Goal: Download file/media: Obtain a digital file from the website

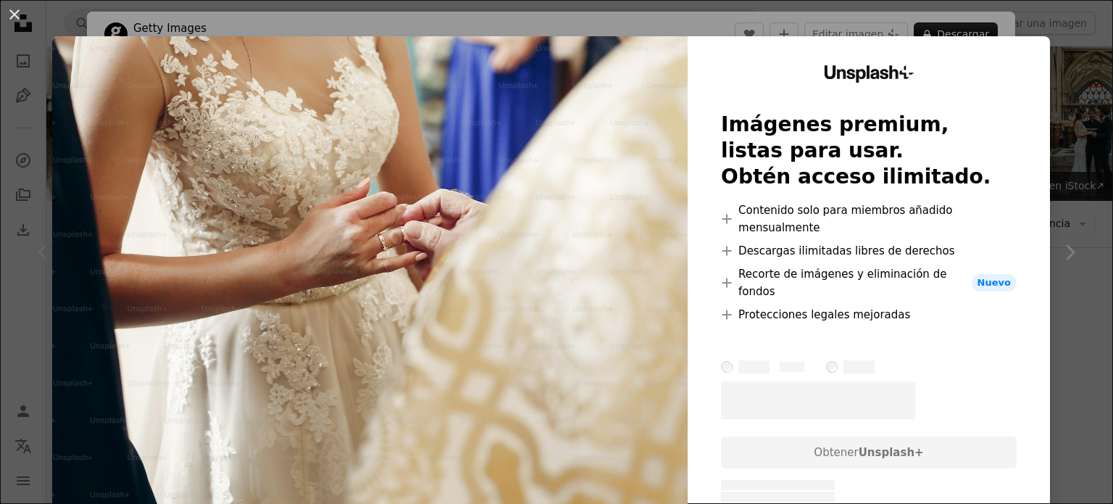
scroll to position [146, 0]
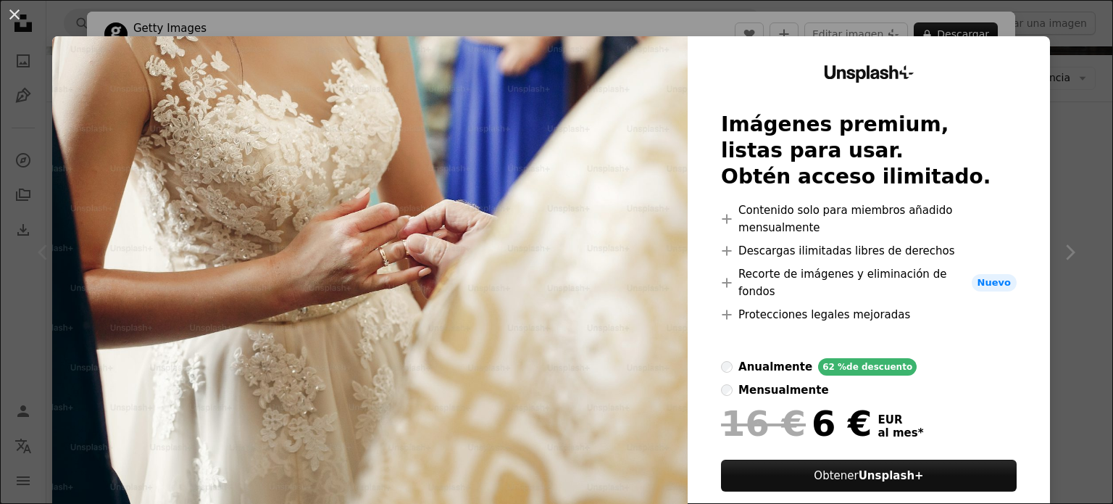
click at [1078, 182] on div "An X shape Unsplash+ Imágenes premium, listas para usar. Obtén acceso ilimitado…" at bounding box center [556, 252] width 1113 height 504
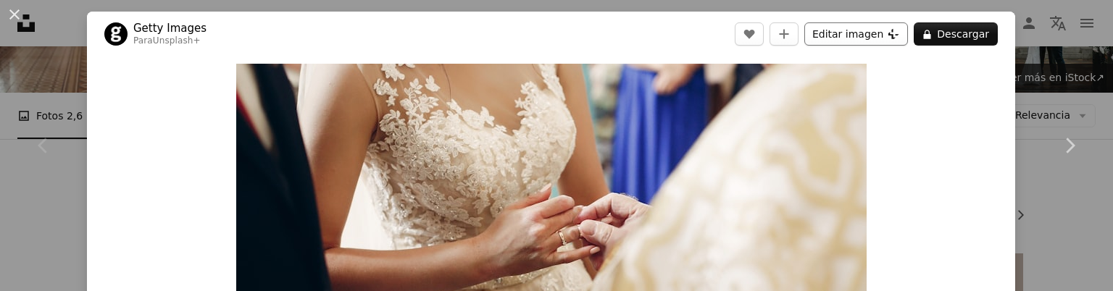
click at [856, 41] on button "Editar imagen Plus sign for Unsplash+" at bounding box center [856, 33] width 104 height 23
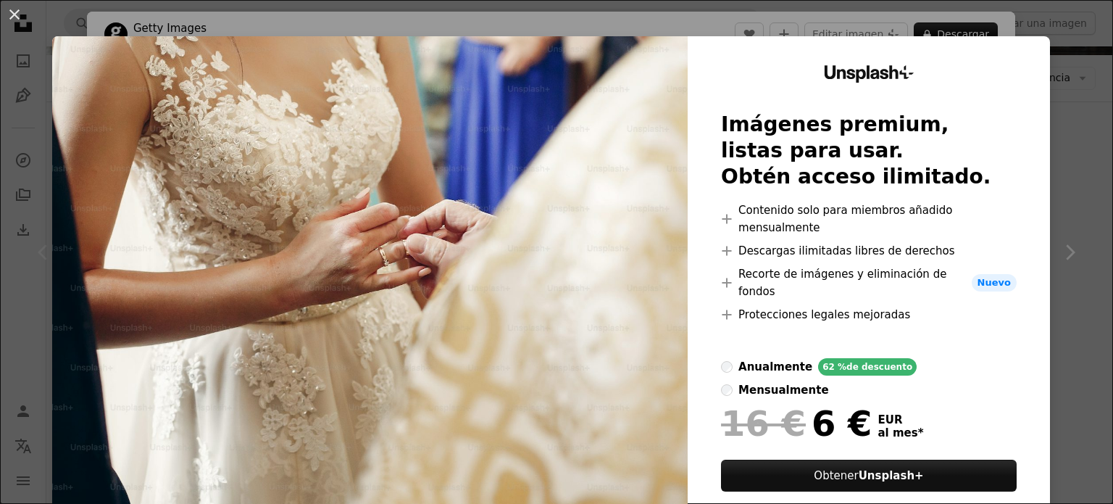
click at [1069, 143] on div "An X shape Unsplash+ Imágenes premium, listas para usar. Obtén acceso ilimitado…" at bounding box center [556, 252] width 1113 height 504
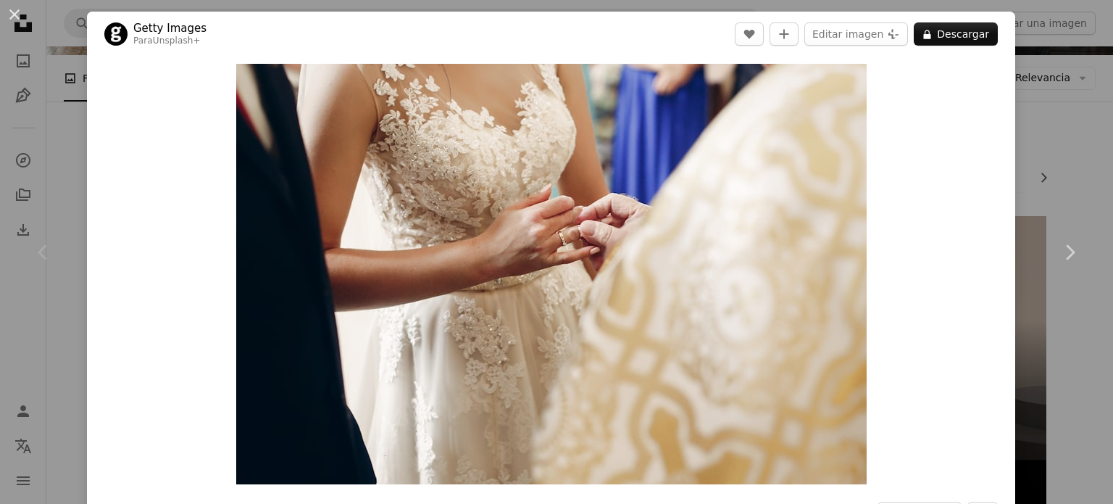
click at [1046, 78] on div "An X shape Chevron left Chevron right Getty Images Para Unsplash+ A heart A plu…" at bounding box center [556, 252] width 1113 height 504
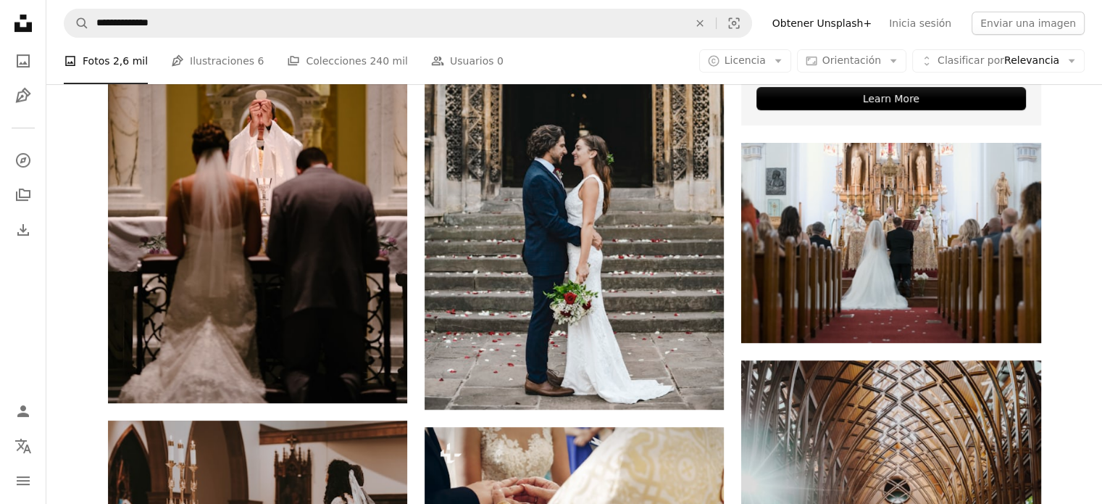
scroll to position [687, 0]
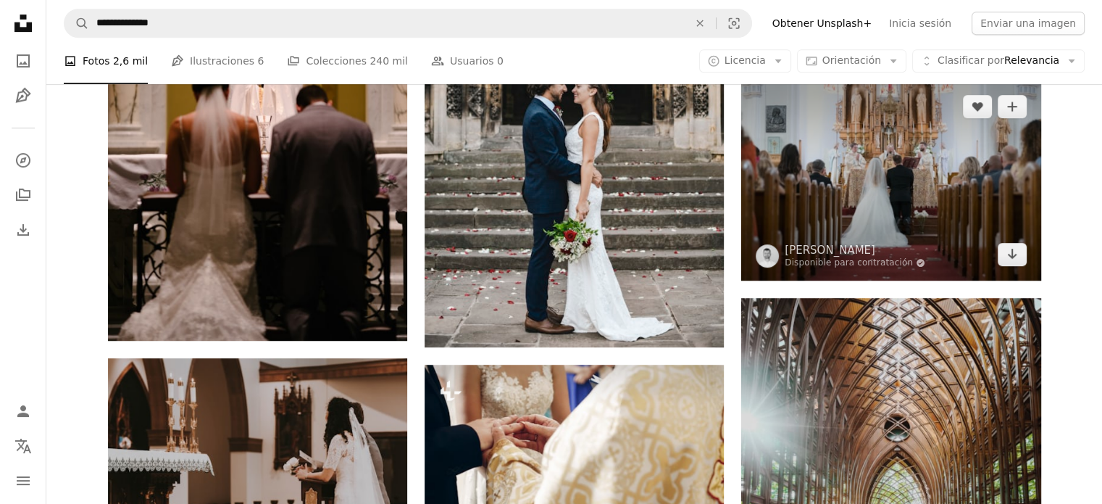
click at [921, 151] on img at bounding box center [890, 179] width 299 height 199
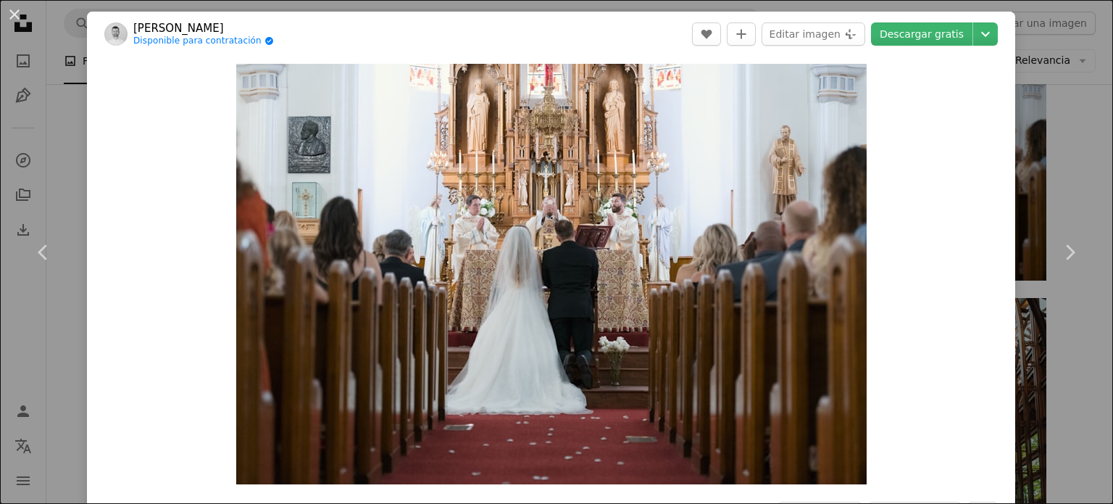
click at [1028, 103] on div "An X shape Chevron left Chevron right [PERSON_NAME] Disponible para contratació…" at bounding box center [556, 252] width 1113 height 504
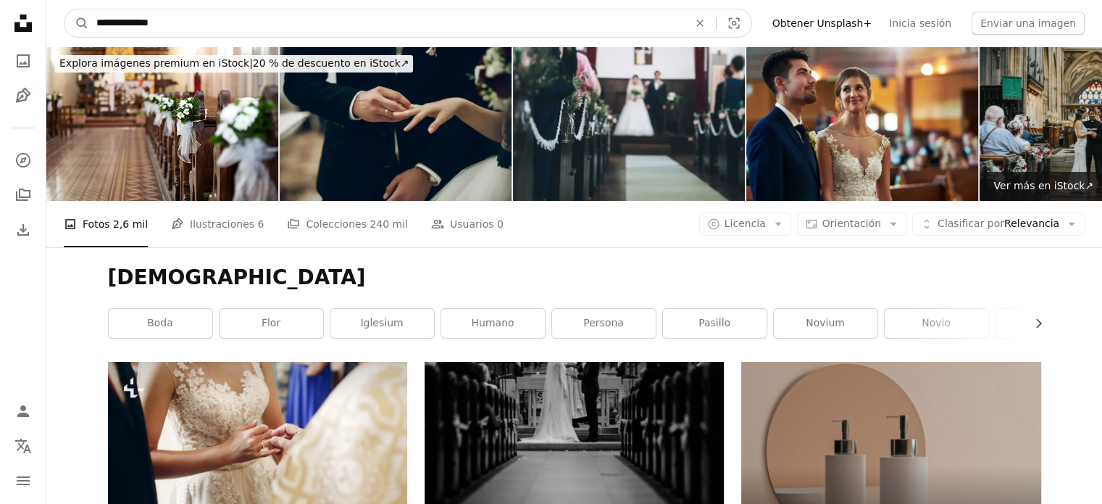
drag, startPoint x: 199, startPoint y: 20, endPoint x: 0, endPoint y: -4, distance: 200.6
paste input "*******"
type input "**********"
click button "A magnifying glass" at bounding box center [76, 23] width 25 height 28
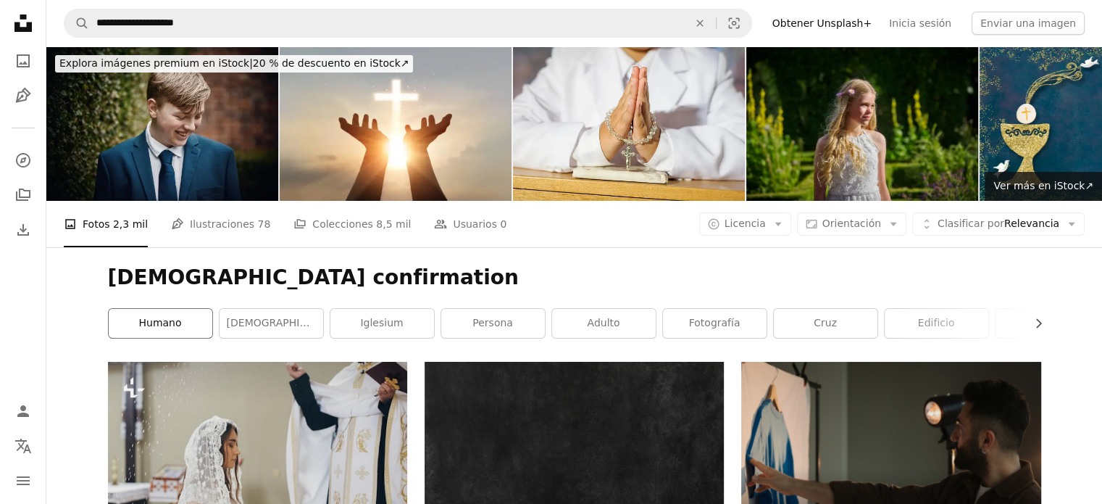
click at [157, 321] on link "Humano" at bounding box center [161, 323] width 104 height 29
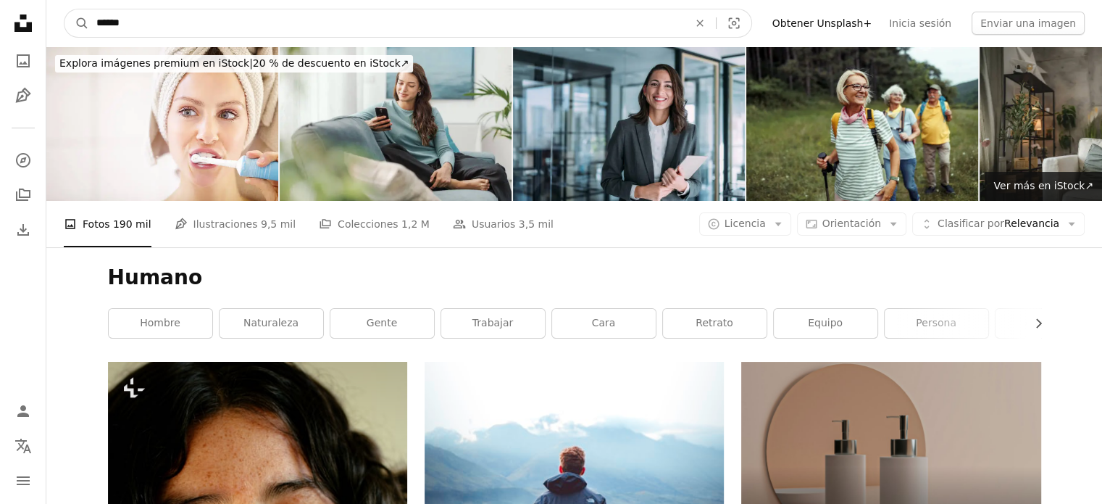
drag, startPoint x: 166, startPoint y: 20, endPoint x: 0, endPoint y: -7, distance: 168.1
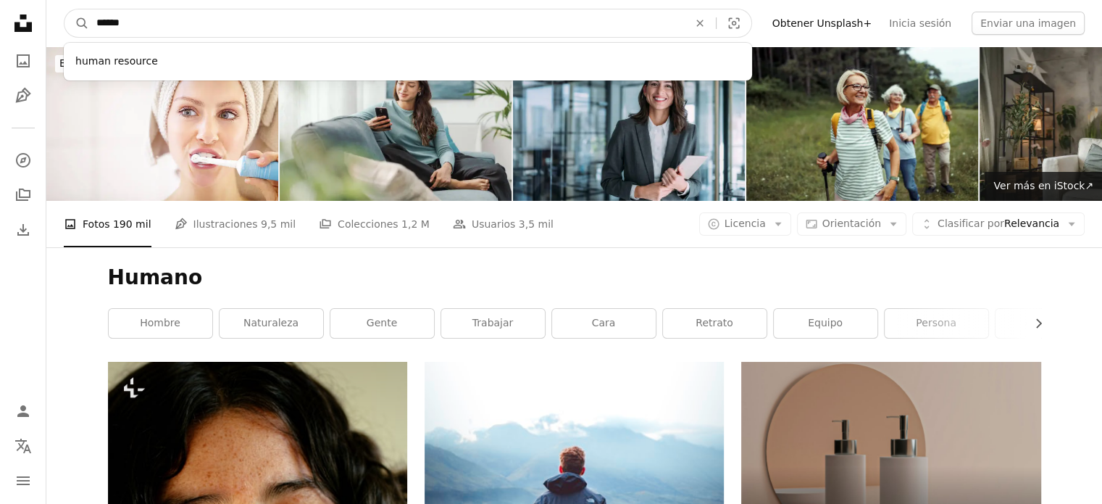
paste input "********"
type input "**********"
click button "A magnifying glass" at bounding box center [76, 23] width 25 height 28
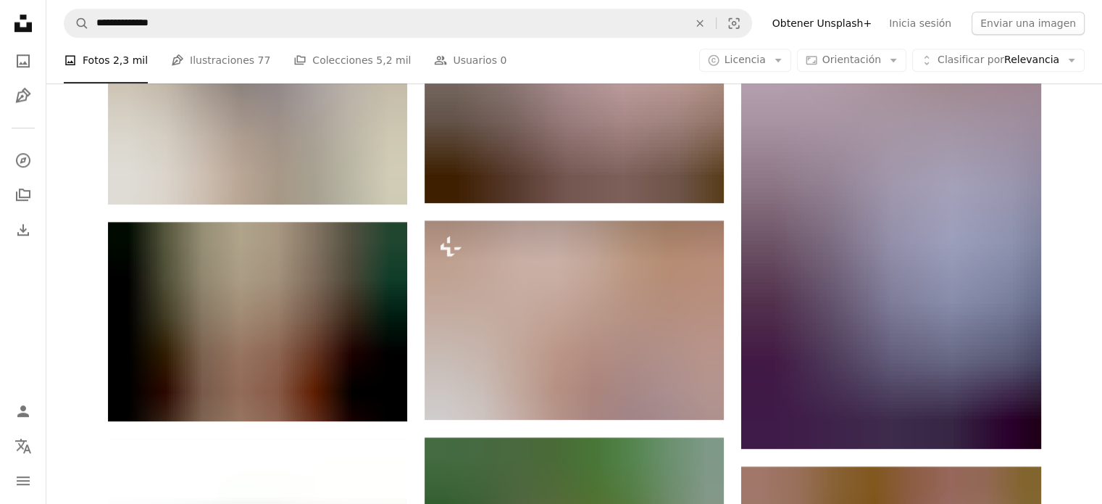
scroll to position [1306, 0]
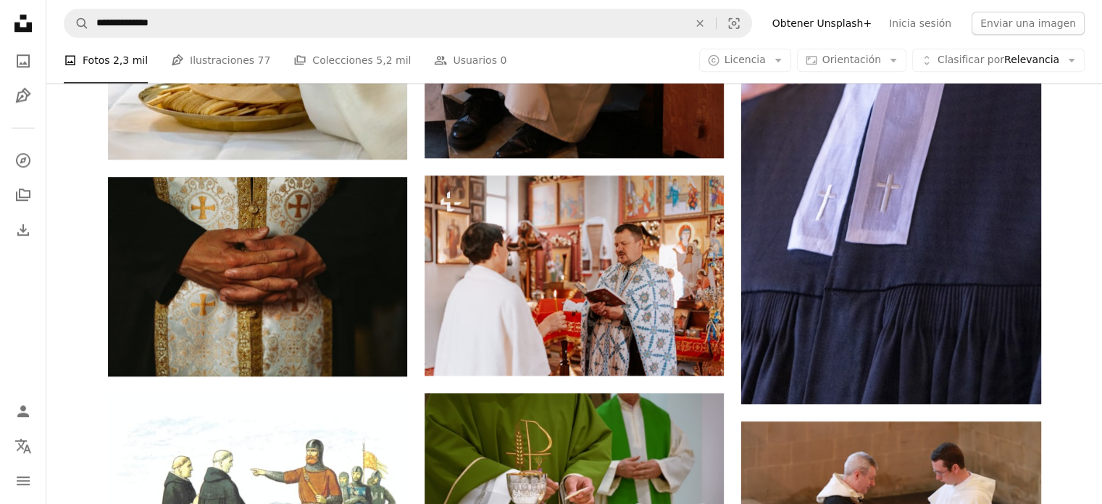
click at [1090, 249] on div "Plus sign for Unsplash+ A heart A plus sign Getty Images Para Unsplash+ A lock …" at bounding box center [574, 204] width 1056 height 2297
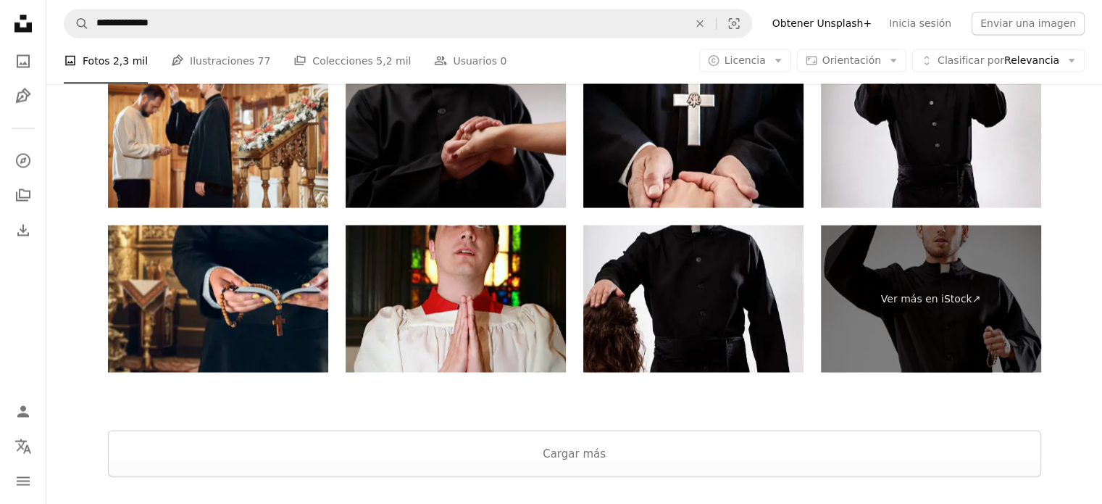
scroll to position [2711, 0]
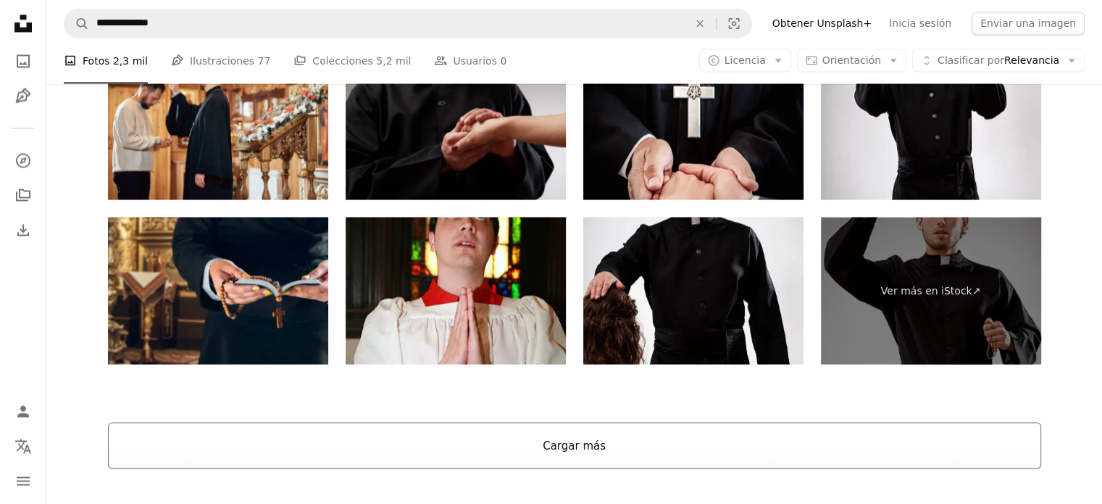
click at [747, 454] on button "Cargar más" at bounding box center [574, 445] width 933 height 46
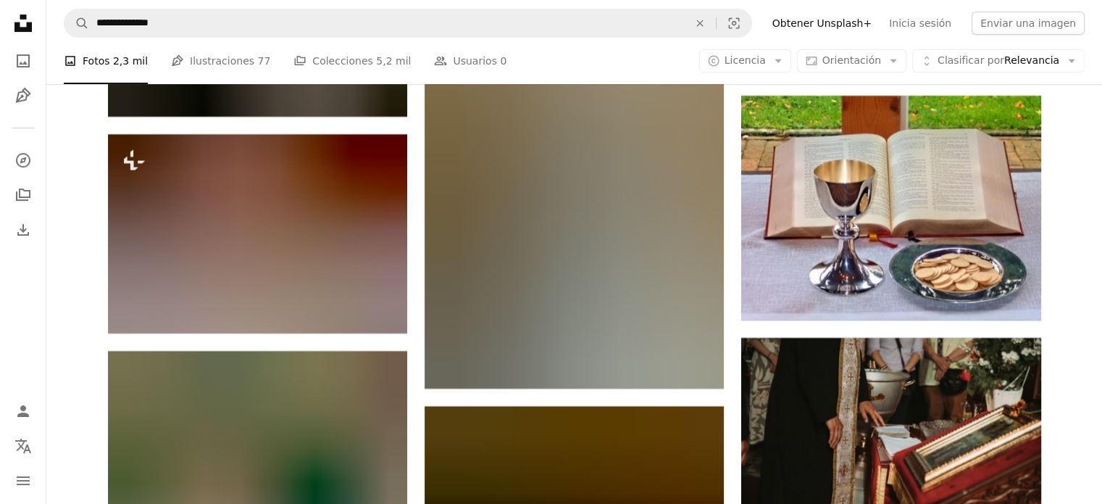
scroll to position [11877, 0]
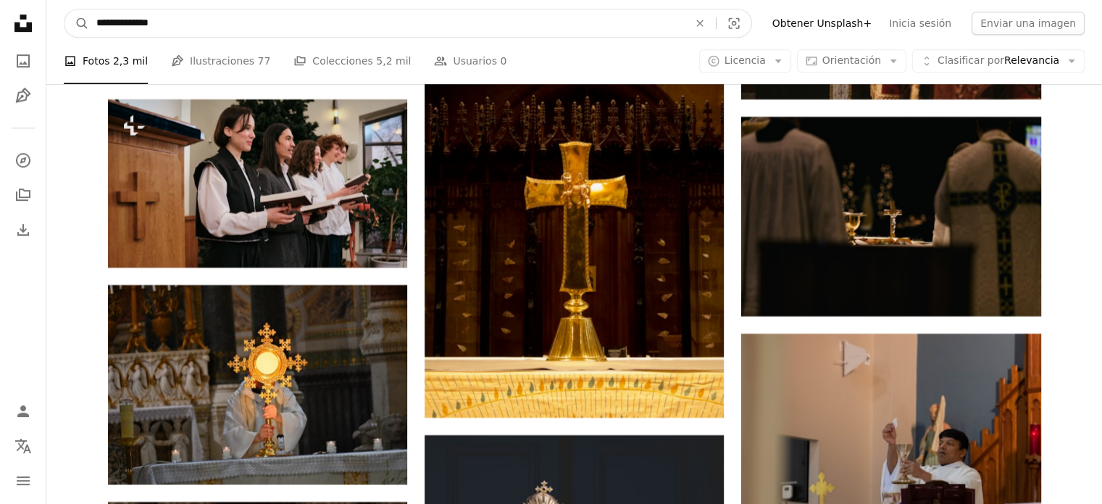
drag, startPoint x: 199, startPoint y: 18, endPoint x: 0, endPoint y: 4, distance: 199.8
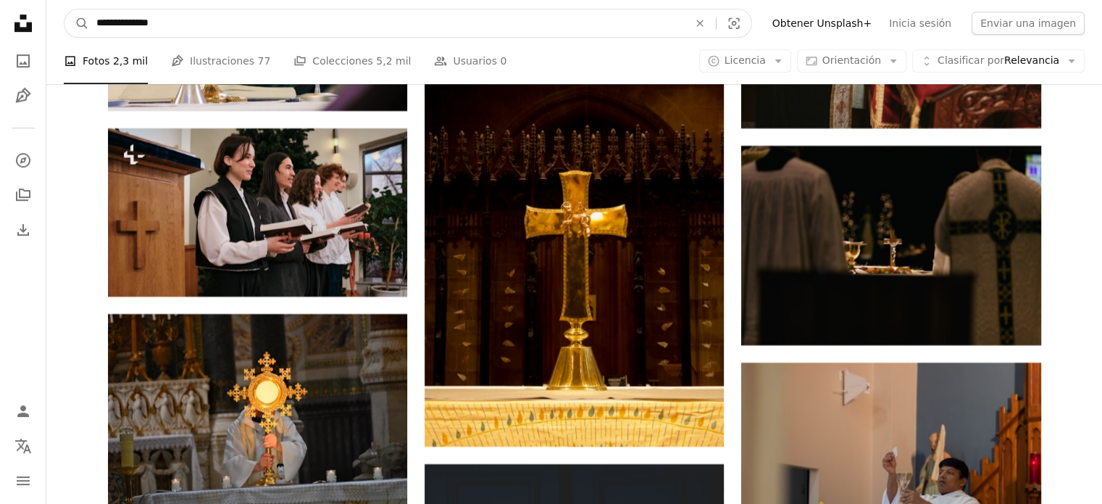
paste input "Encuentra imágenes en todo el sitio"
type input "*******"
click button "A magnifying glass" at bounding box center [76, 23] width 25 height 28
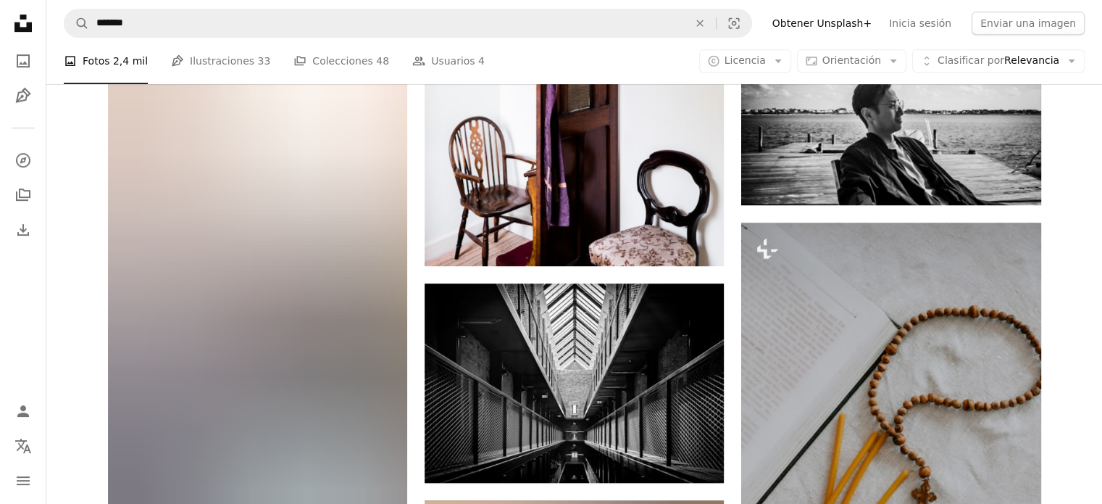
scroll to position [1203, 0]
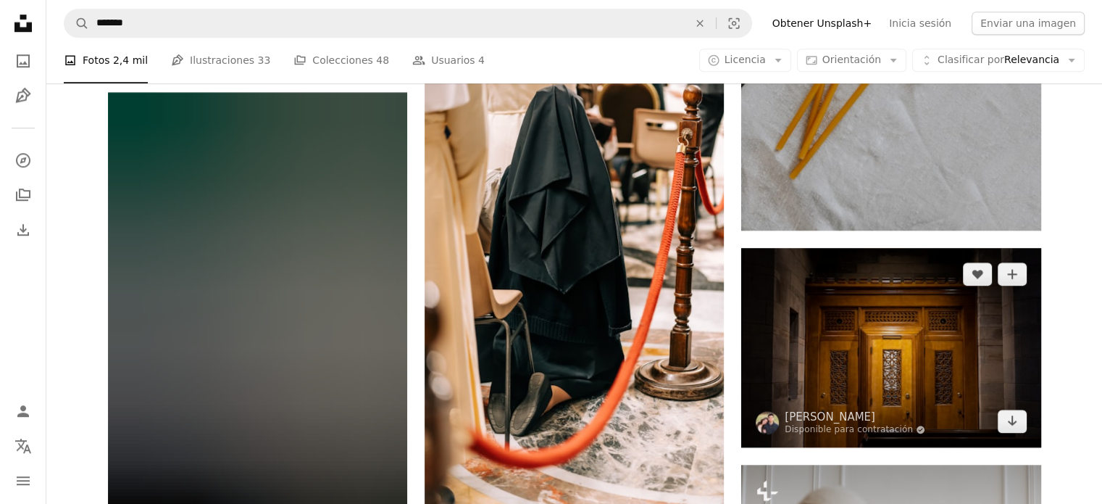
click at [926, 351] on img at bounding box center [890, 347] width 299 height 199
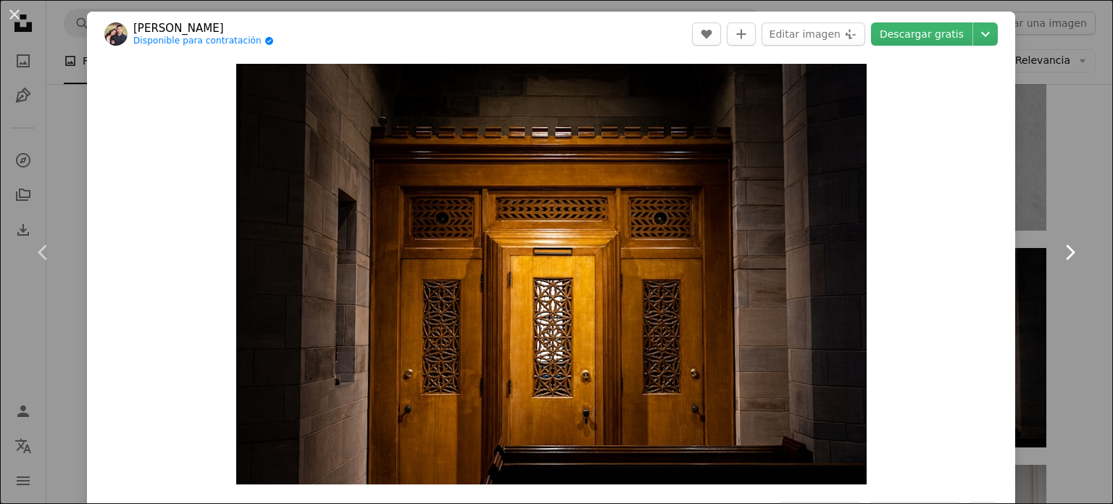
click at [1078, 225] on link "Chevron right" at bounding box center [1069, 252] width 87 height 139
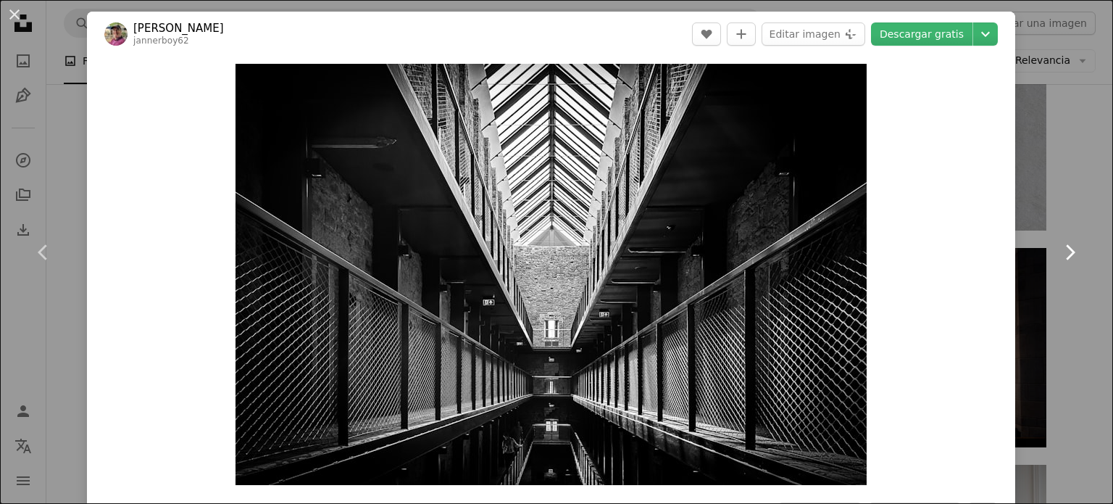
click at [1066, 252] on icon at bounding box center [1070, 251] width 9 height 15
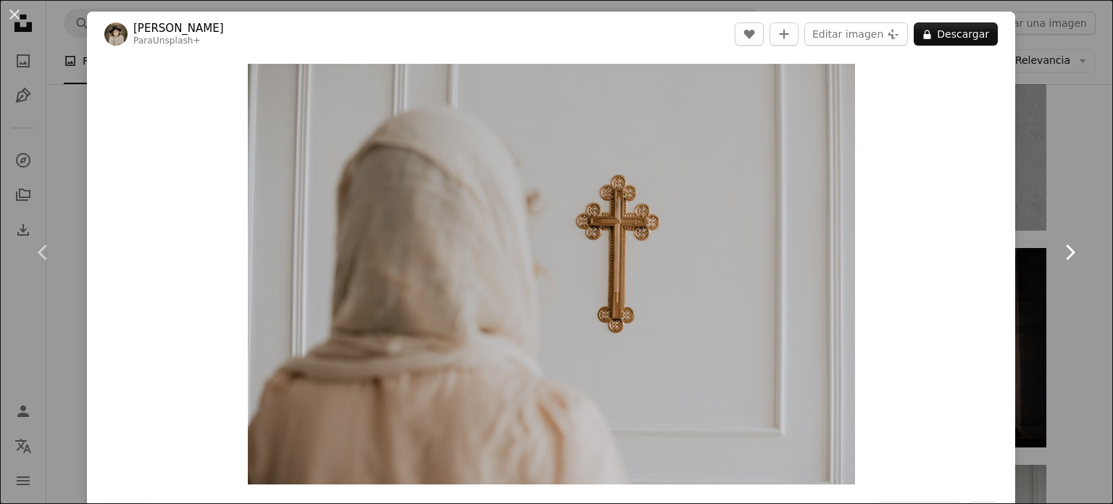
click at [1066, 252] on icon at bounding box center [1070, 251] width 9 height 15
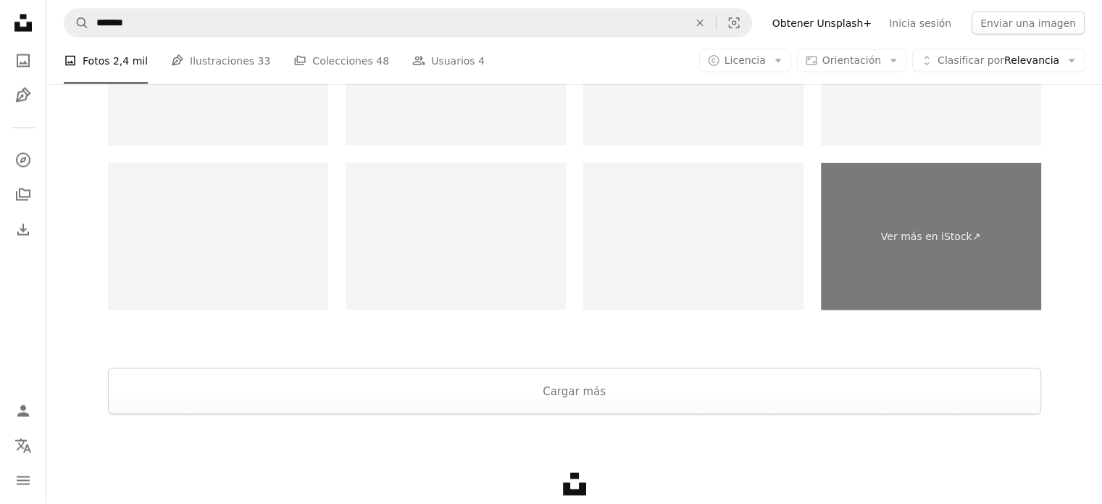
scroll to position [2971, 0]
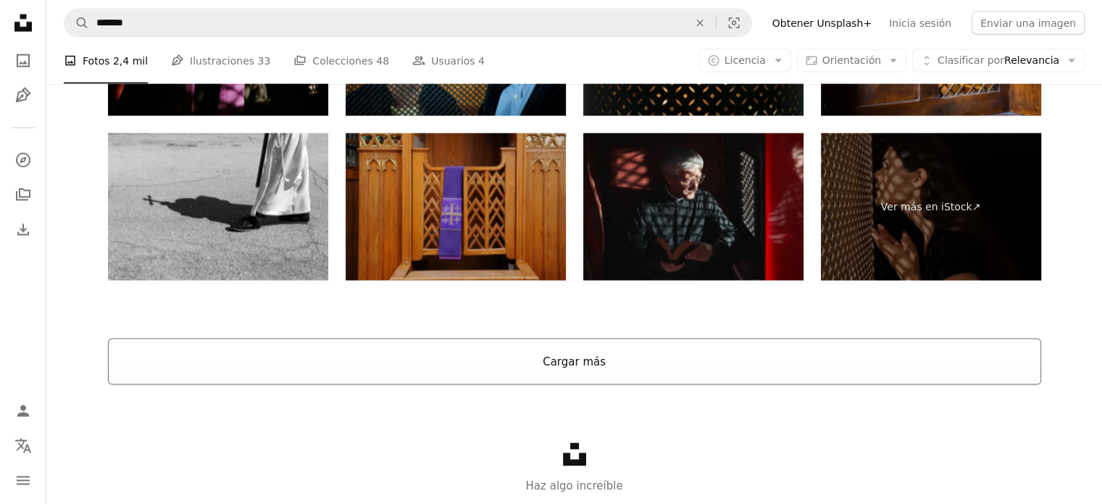
click at [583, 362] on button "Cargar más" at bounding box center [574, 361] width 933 height 46
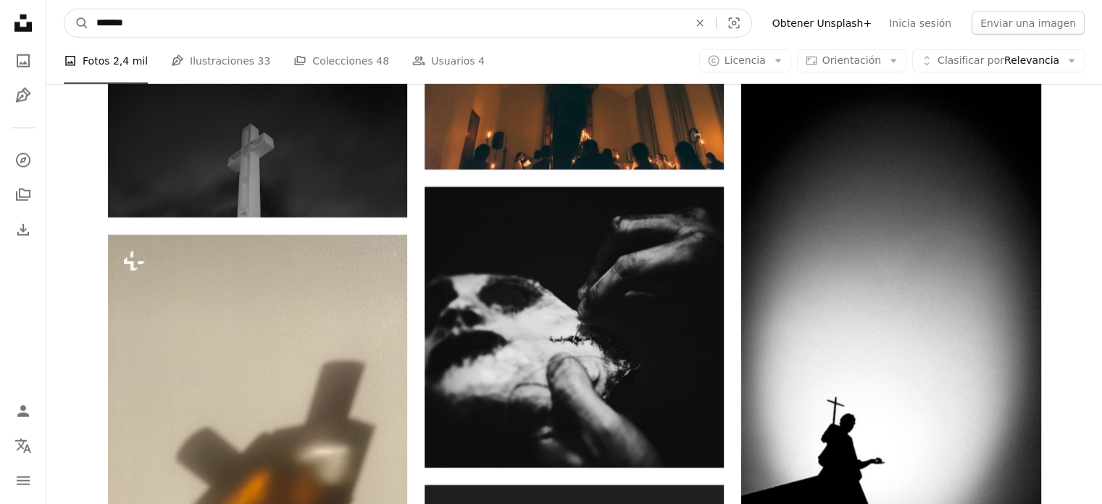
scroll to position [9419, 0]
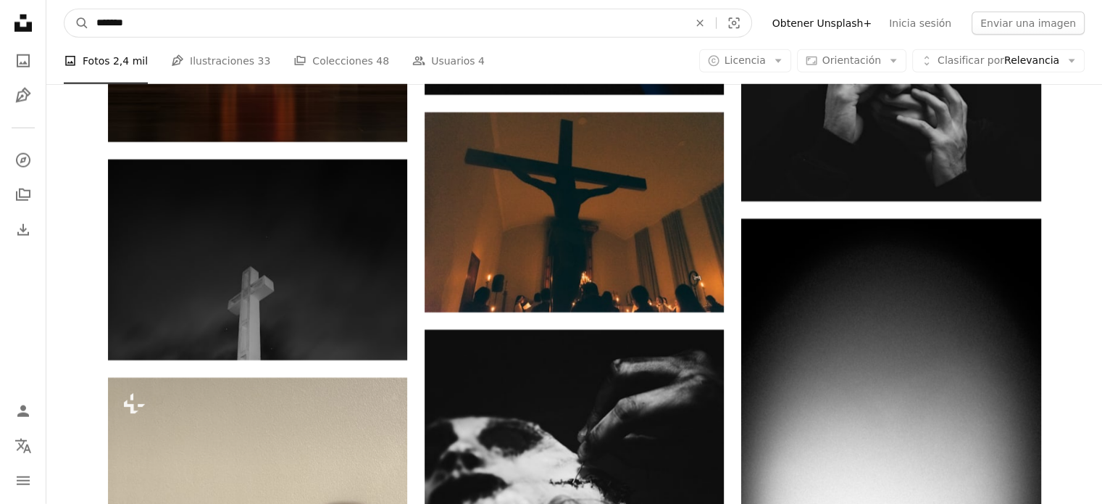
drag, startPoint x: 218, startPoint y: 28, endPoint x: 0, endPoint y: -11, distance: 221.6
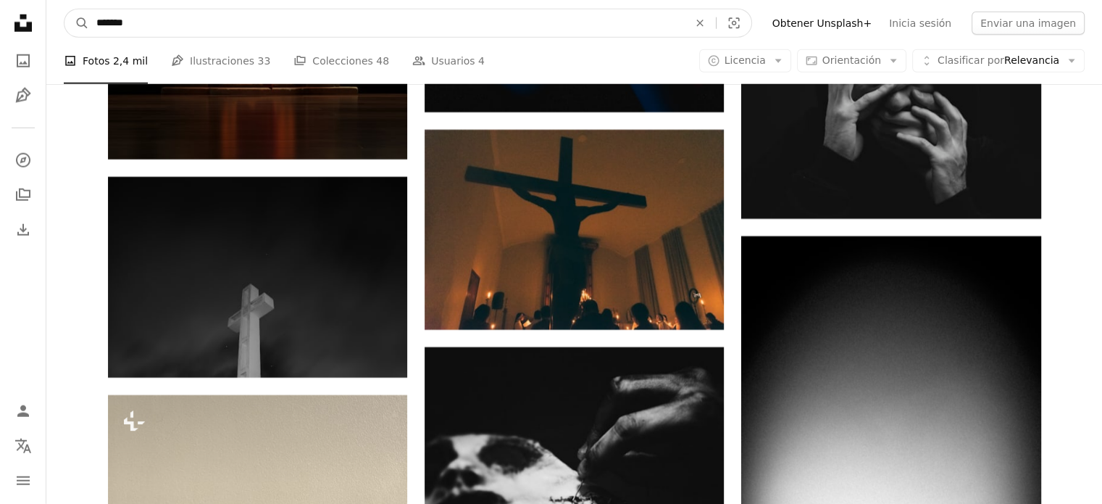
paste input "*****"
type input "**********"
click button "A magnifying glass" at bounding box center [76, 23] width 25 height 28
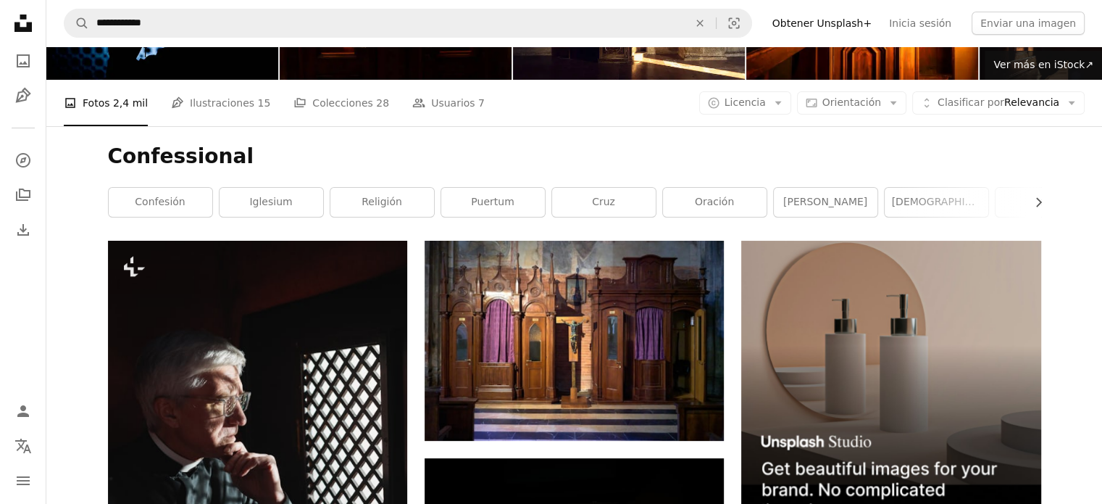
scroll to position [164, 0]
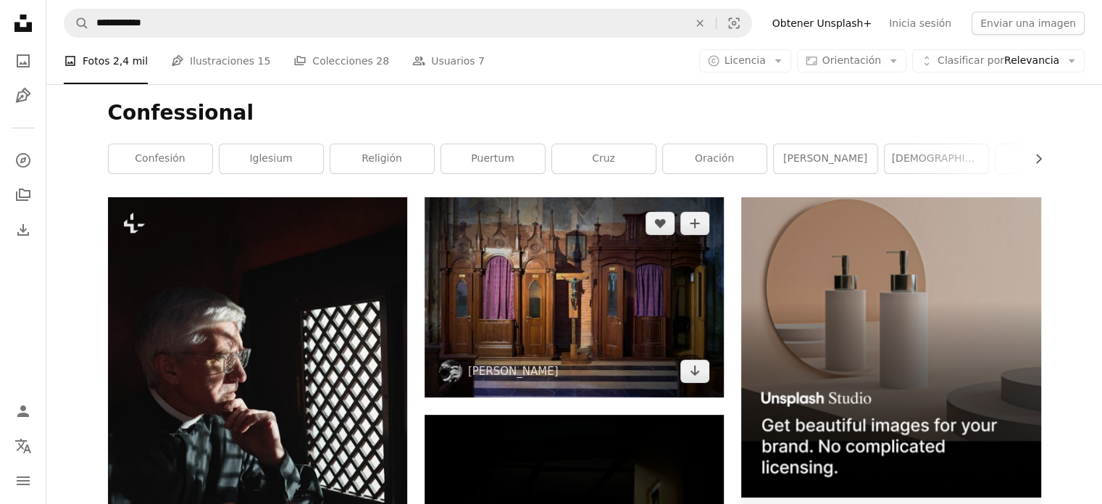
click at [544, 309] on img at bounding box center [574, 296] width 299 height 199
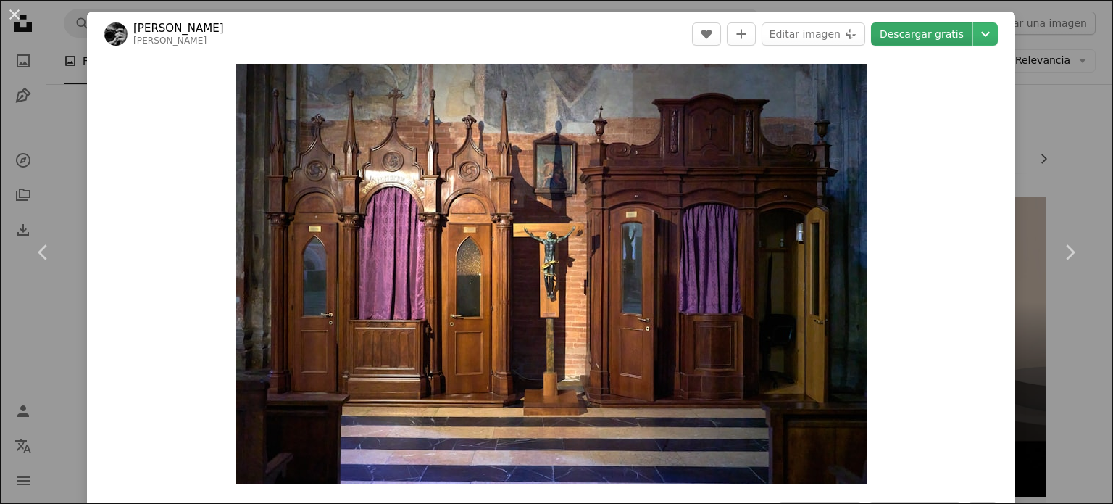
click at [926, 29] on link "Descargar gratis" at bounding box center [921, 33] width 101 height 23
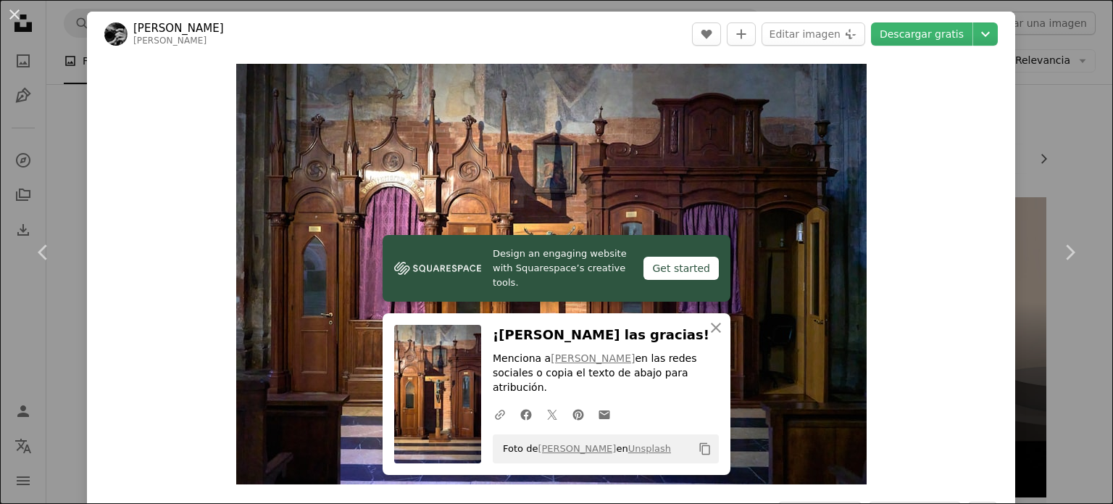
click at [1020, 98] on div "An X shape Chevron left Chevron right Design an engaging website with Squarespa…" at bounding box center [556, 252] width 1113 height 504
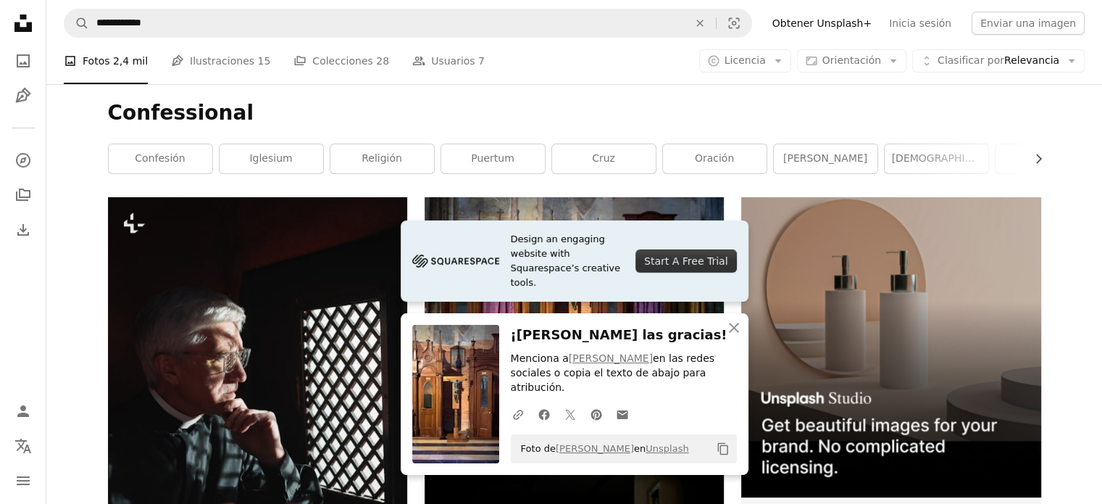
click at [240, 104] on h1 "Confessional" at bounding box center [574, 113] width 933 height 26
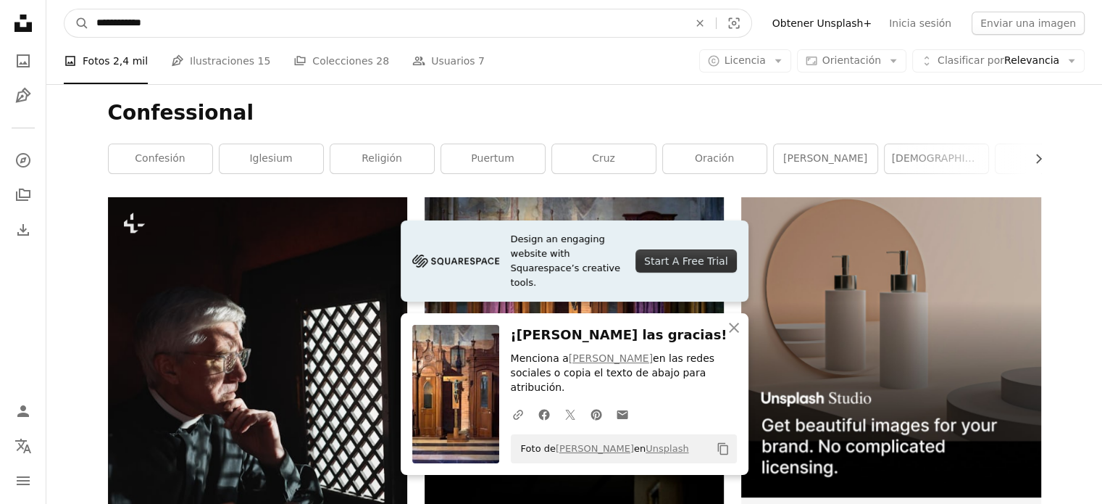
drag, startPoint x: 162, startPoint y: 20, endPoint x: 30, endPoint y: 15, distance: 131.2
paste input "Encuentra imágenes en todo el sitio"
type input "*********"
click button "A magnifying glass" at bounding box center [76, 23] width 25 height 28
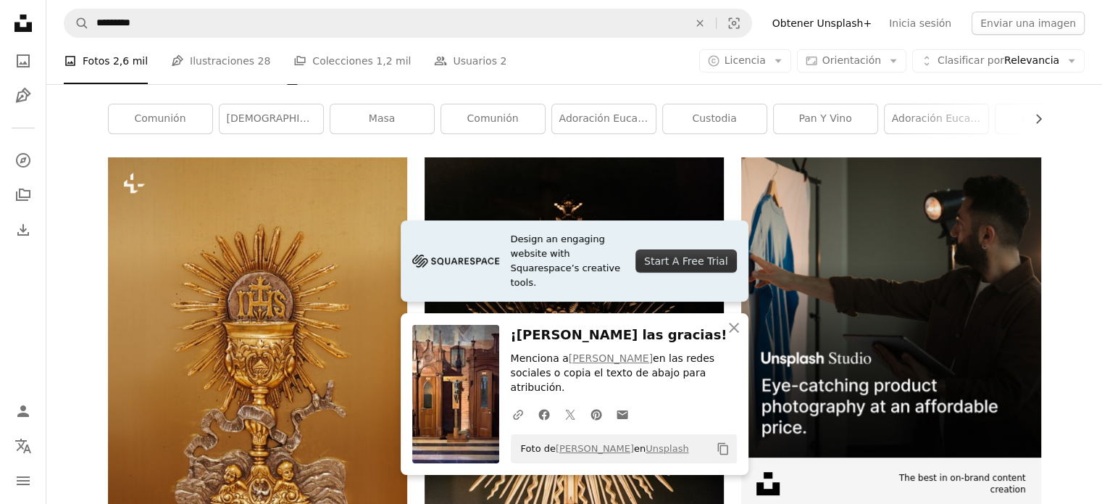
scroll to position [270, 0]
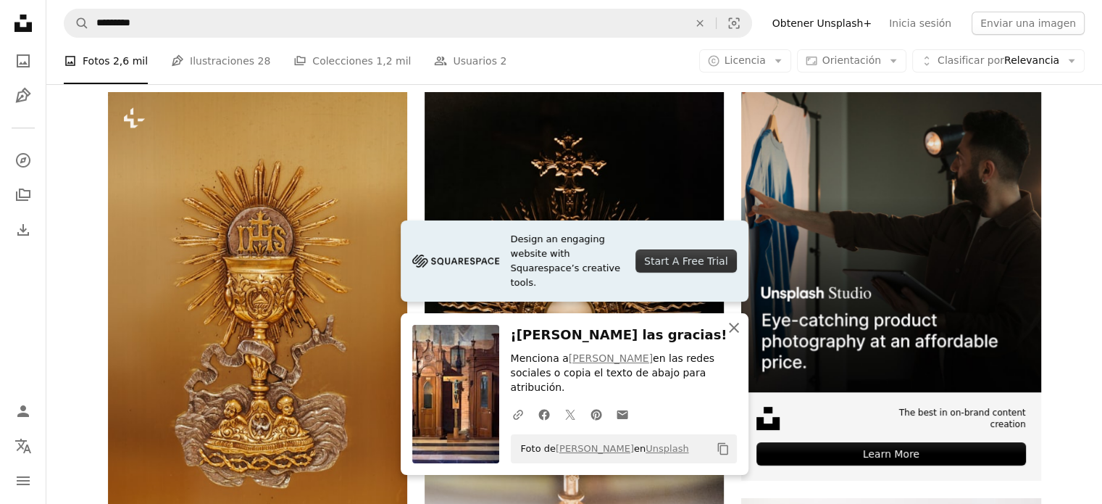
click at [732, 336] on icon "An X shape" at bounding box center [733, 327] width 17 height 17
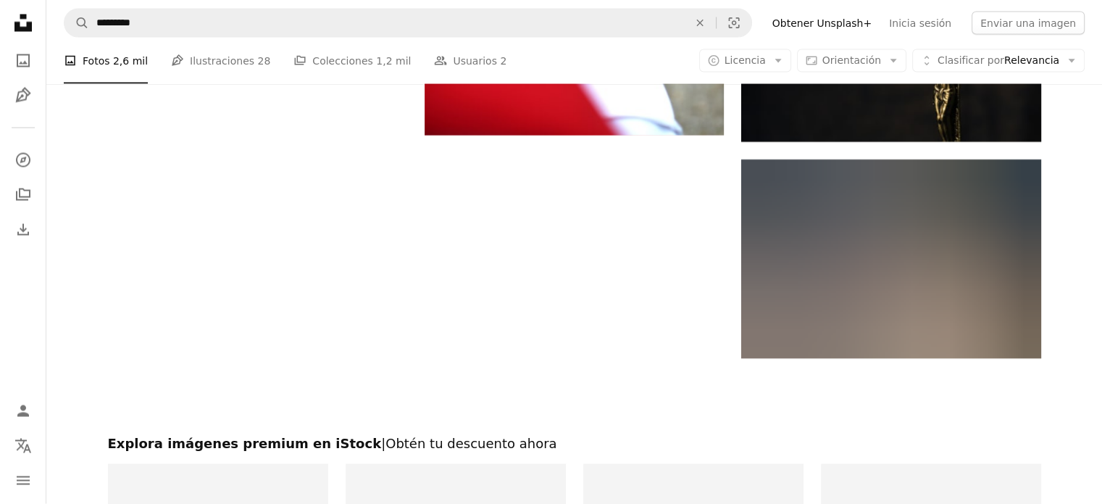
scroll to position [2768, 0]
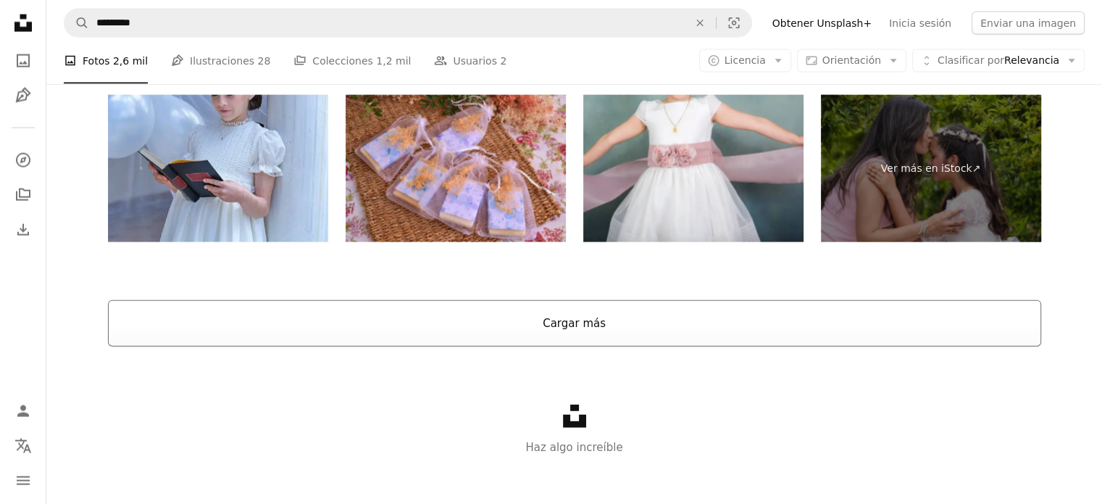
click at [592, 330] on button "Cargar más" at bounding box center [574, 323] width 933 height 46
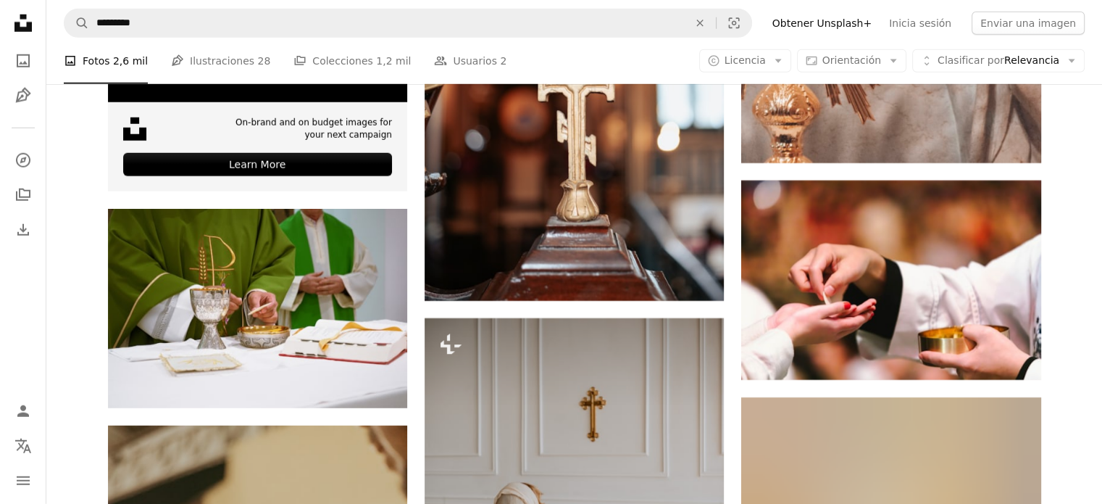
scroll to position [4126, 0]
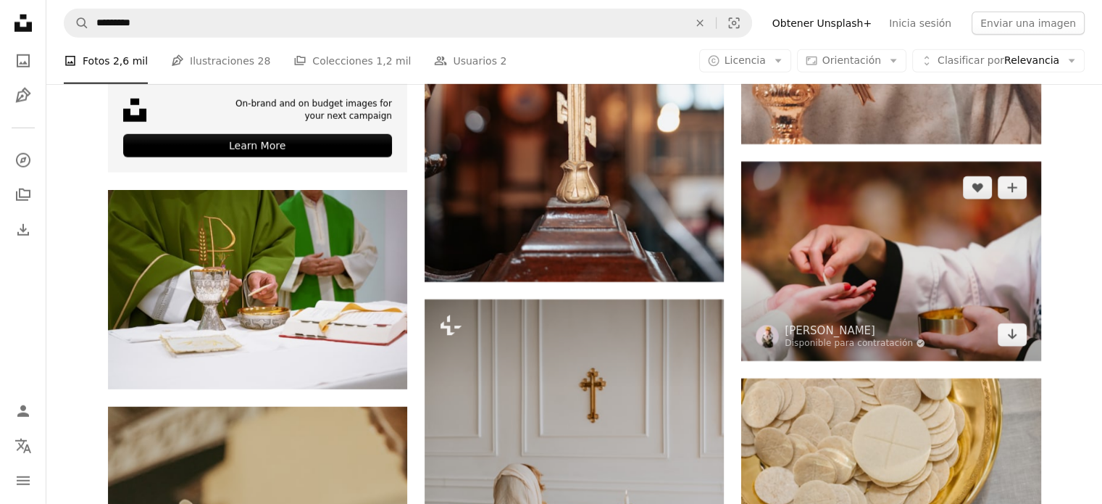
click at [904, 280] on img at bounding box center [890, 261] width 299 height 199
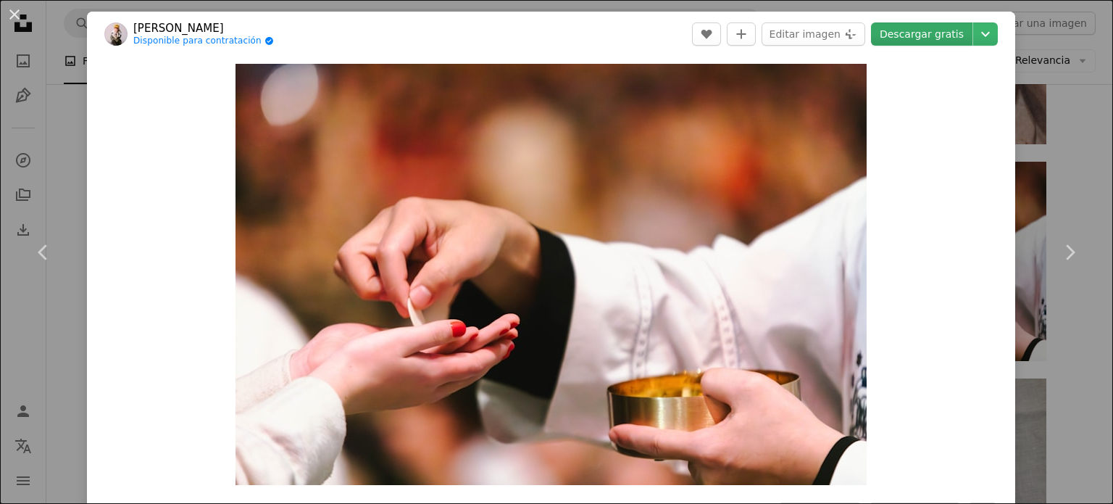
click at [914, 36] on link "Descargar gratis" at bounding box center [921, 33] width 101 height 23
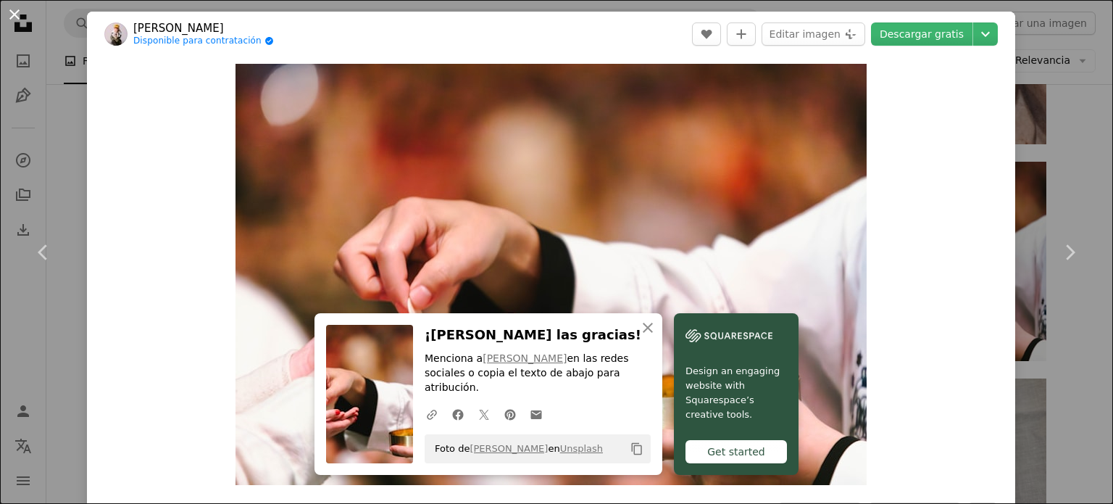
click at [14, 17] on button "An X shape" at bounding box center [14, 14] width 17 height 17
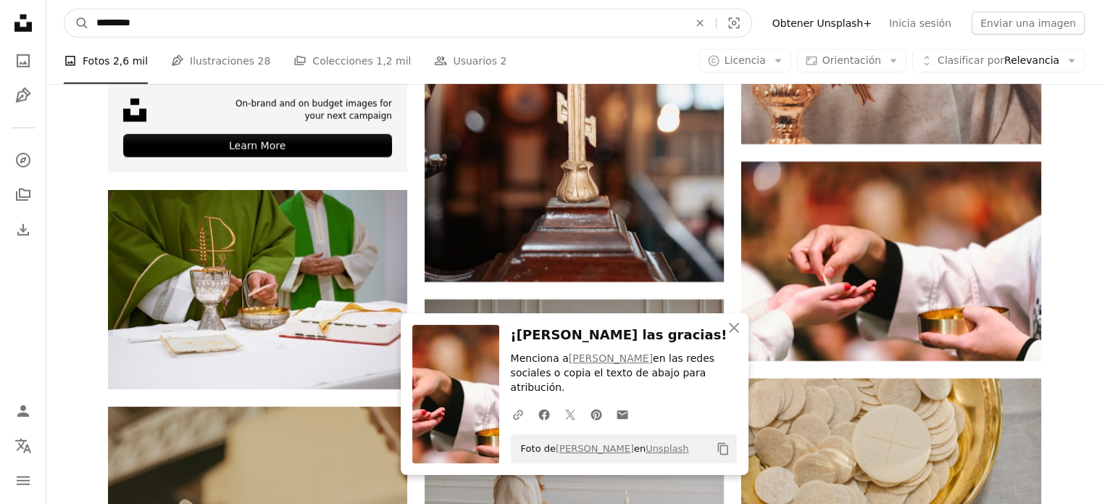
drag, startPoint x: 155, startPoint y: 15, endPoint x: 14, endPoint y: 12, distance: 140.6
paste input "**********"
type input "**********"
click button "A magnifying glass" at bounding box center [76, 23] width 25 height 28
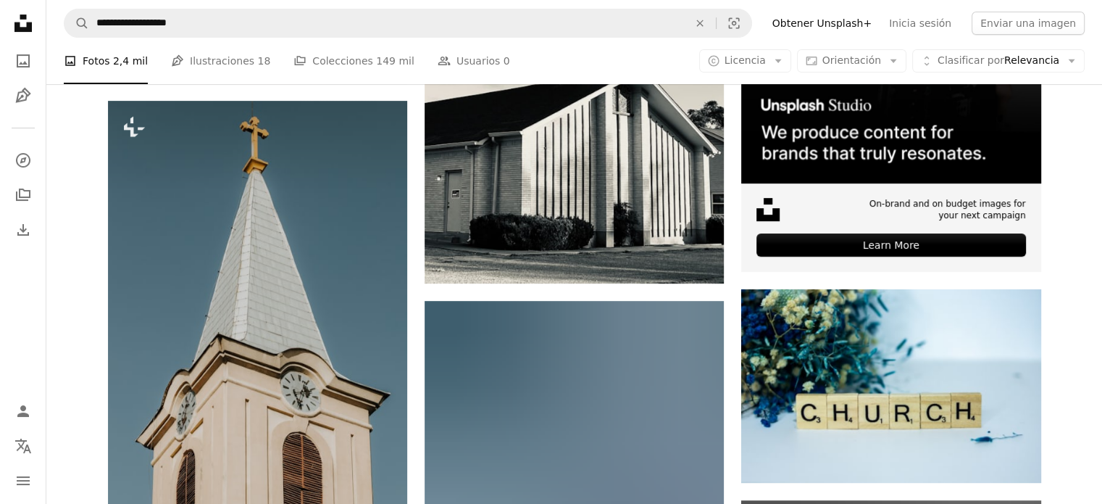
scroll to position [381, 0]
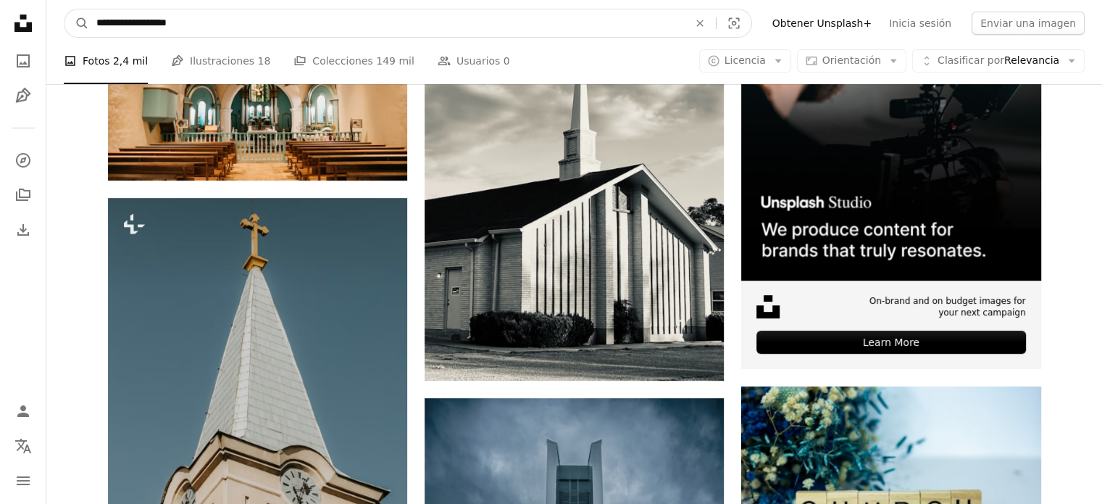
click at [335, 9] on input "**********" at bounding box center [386, 23] width 595 height 28
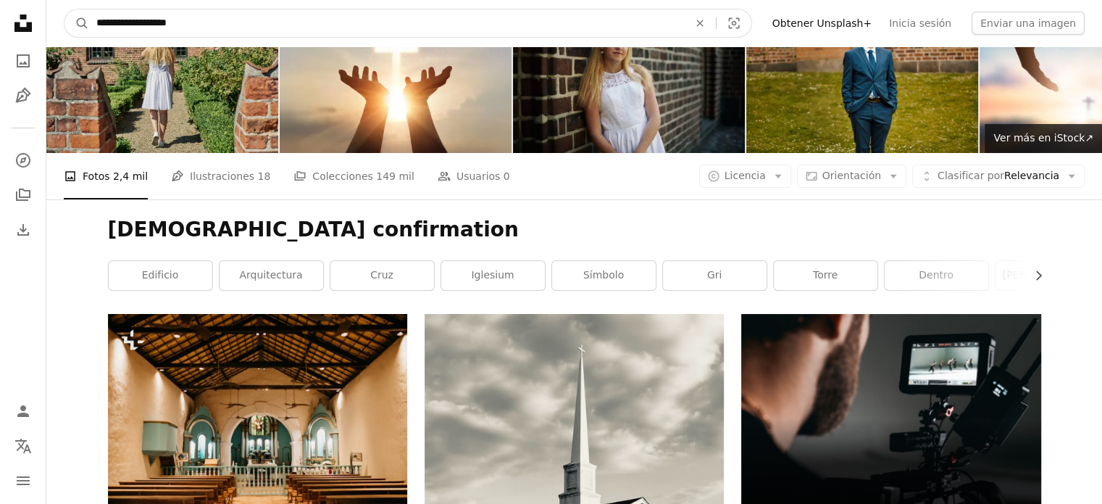
drag, startPoint x: 328, startPoint y: 17, endPoint x: 0, endPoint y: -45, distance: 333.2
paste input "Encuentra imágenes en todo el sitio"
type input "**********"
click at [64, 9] on button "A magnifying glass" at bounding box center [76, 23] width 25 height 28
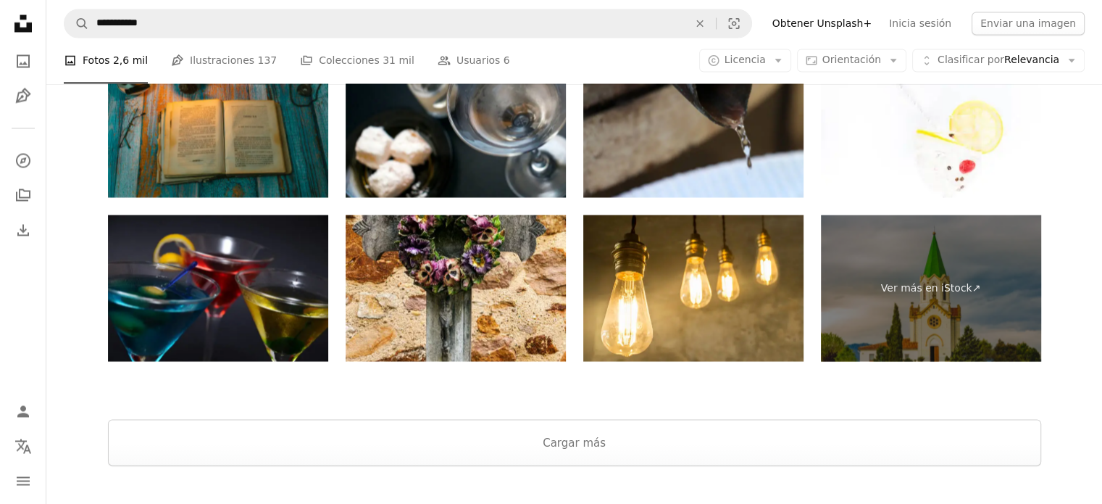
scroll to position [2692, 0]
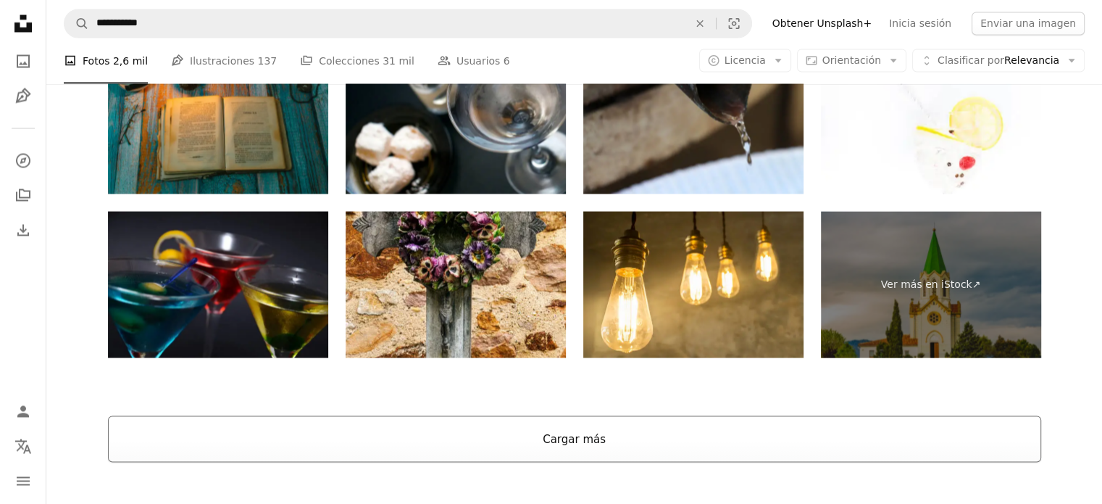
click at [1035, 434] on button "Cargar más" at bounding box center [574, 438] width 933 height 46
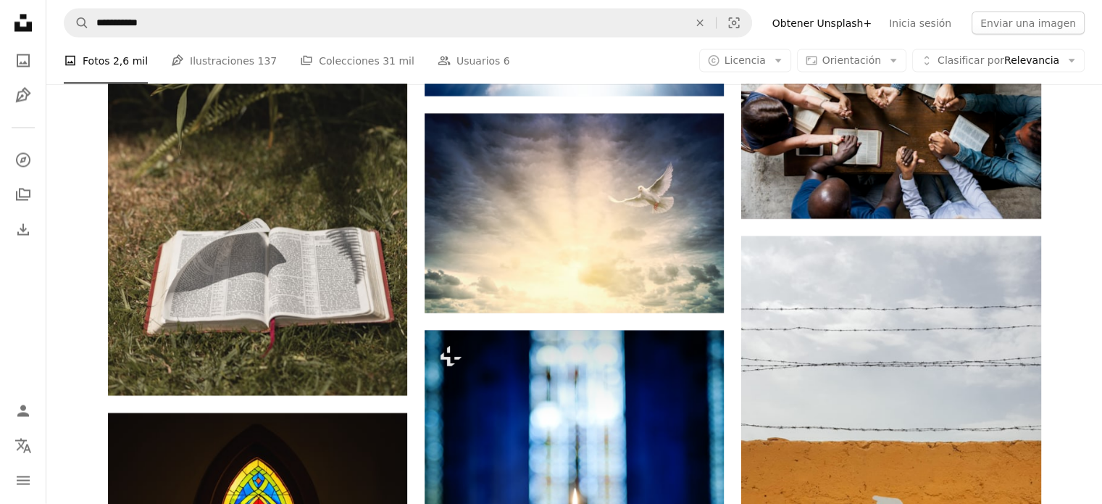
scroll to position [2882, 0]
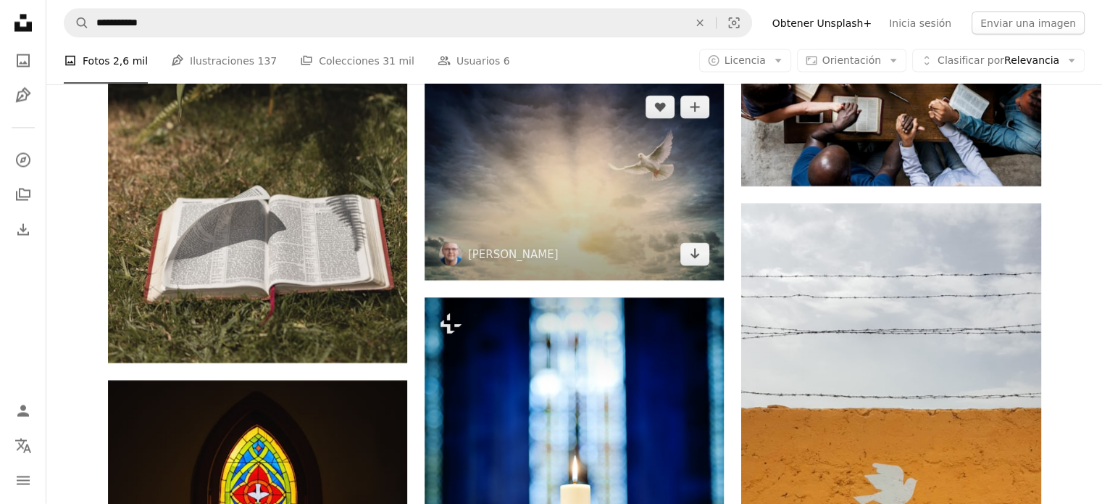
click at [593, 199] on img at bounding box center [574, 180] width 299 height 199
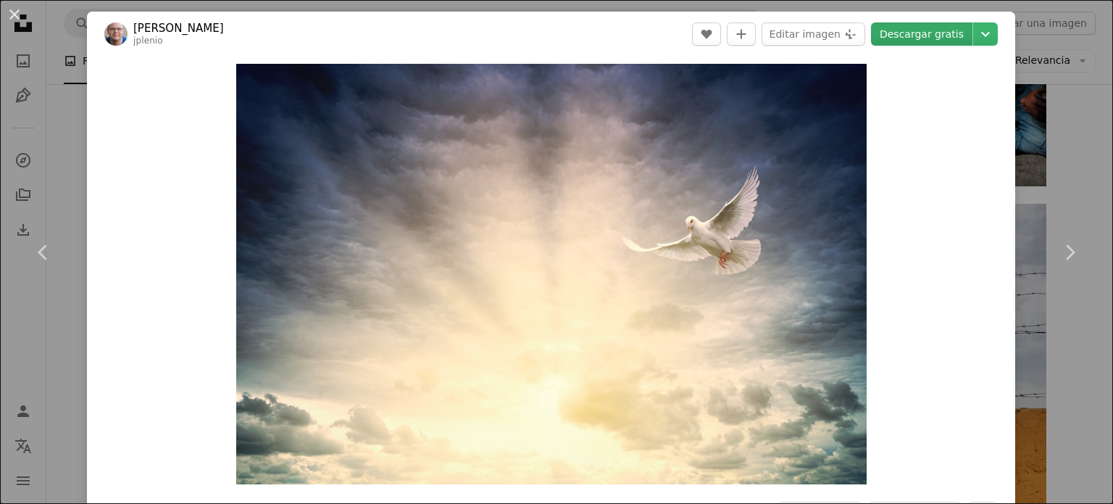
click at [927, 37] on link "Descargar gratis" at bounding box center [921, 33] width 101 height 23
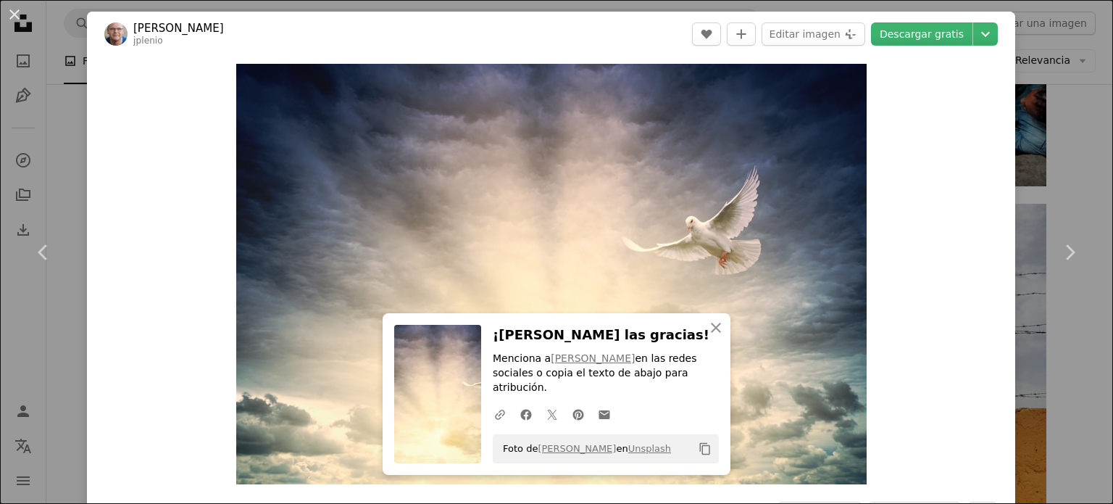
click at [1019, 31] on div "An X shape Chevron left Chevron right An X shape Cerrar ¡Dale las gracias! Menc…" at bounding box center [556, 252] width 1113 height 504
